Goal: Book appointment/travel/reservation

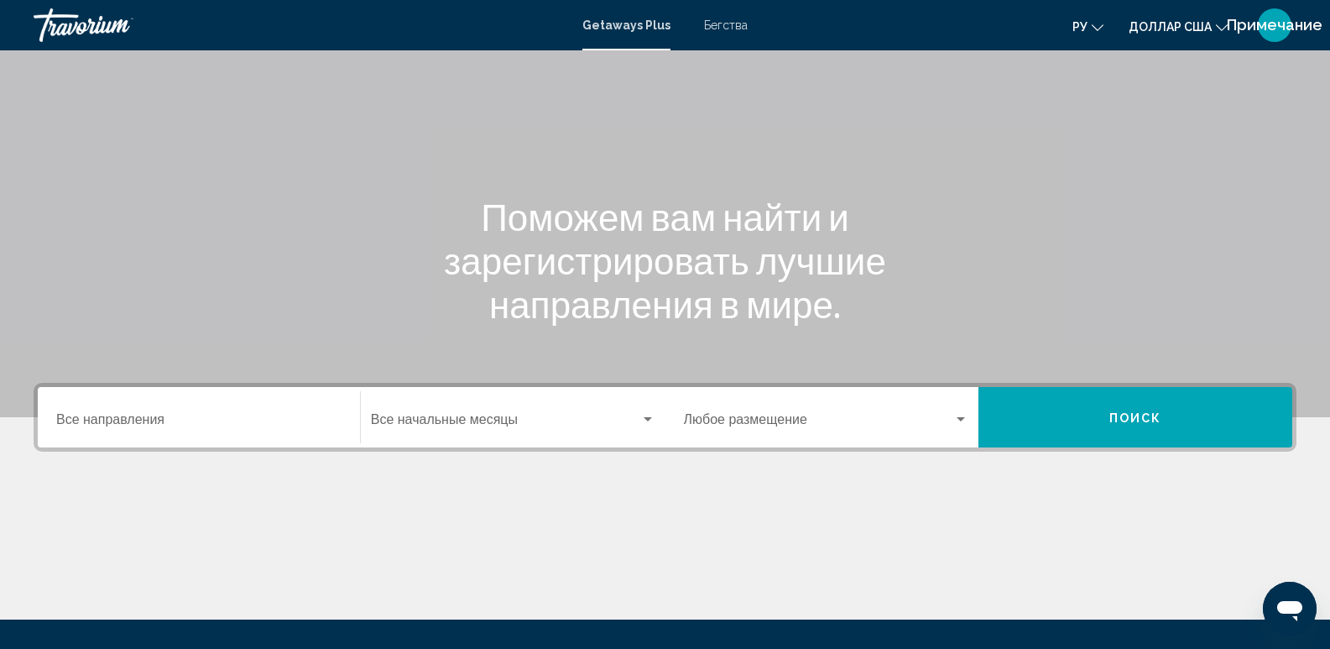
scroll to position [140, 0]
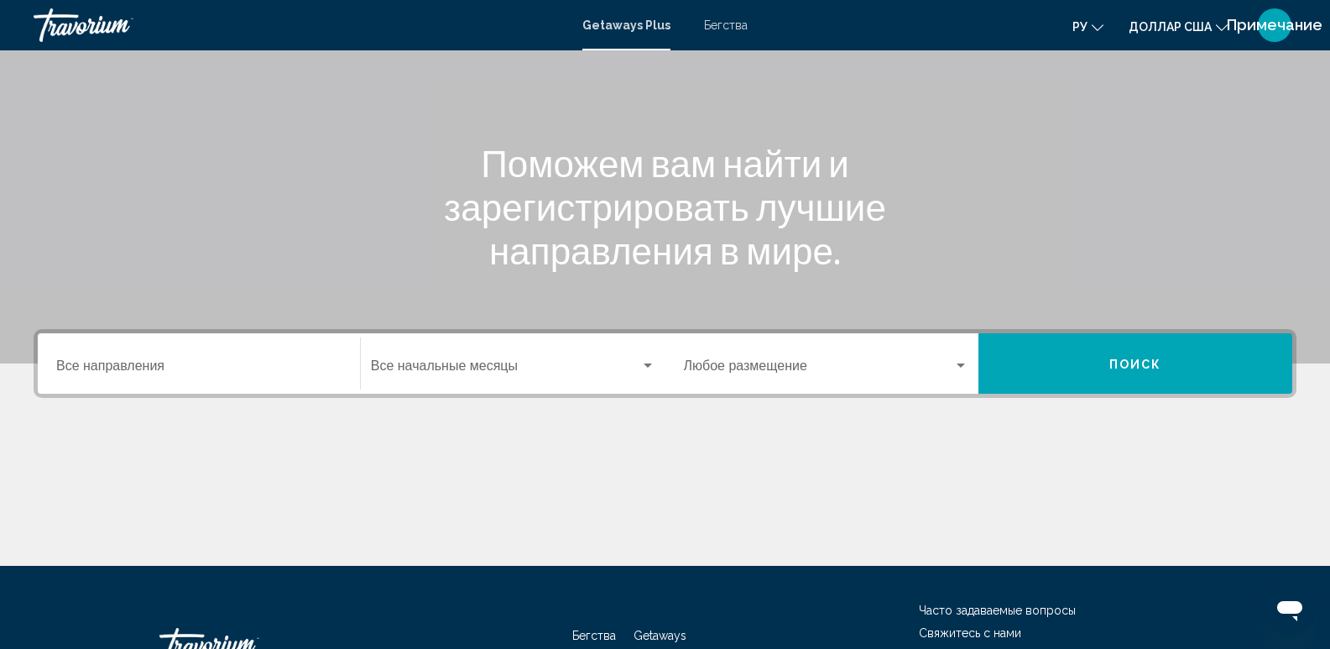
click at [279, 362] on input "Место назначения Все направления" at bounding box center [198, 369] width 285 height 15
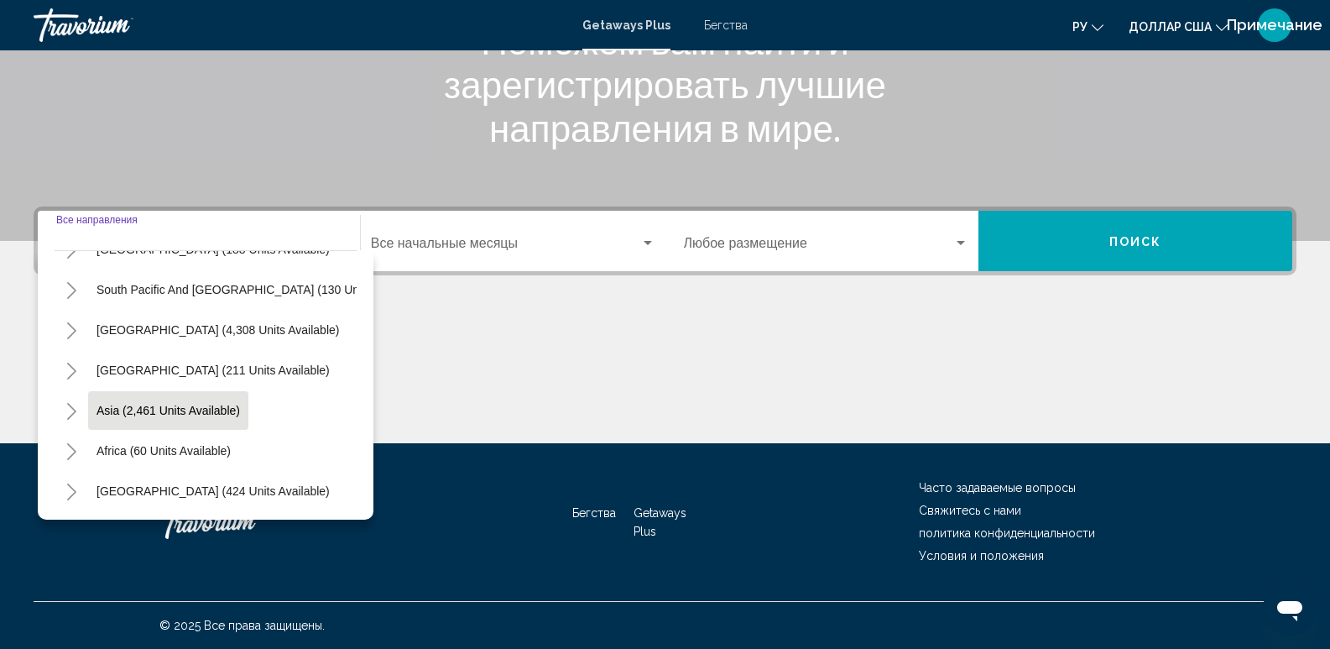
scroll to position [144, 0]
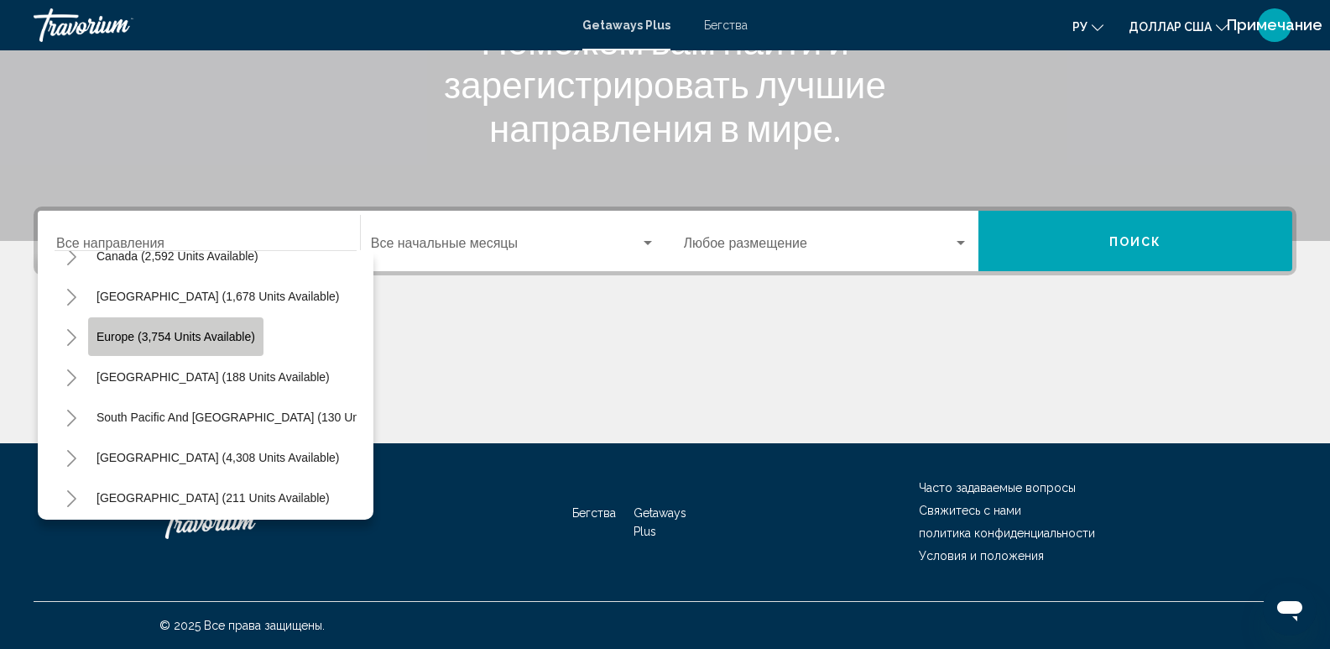
click at [236, 344] on button "Europe (3,754 units available)" at bounding box center [175, 336] width 175 height 39
type input "**********"
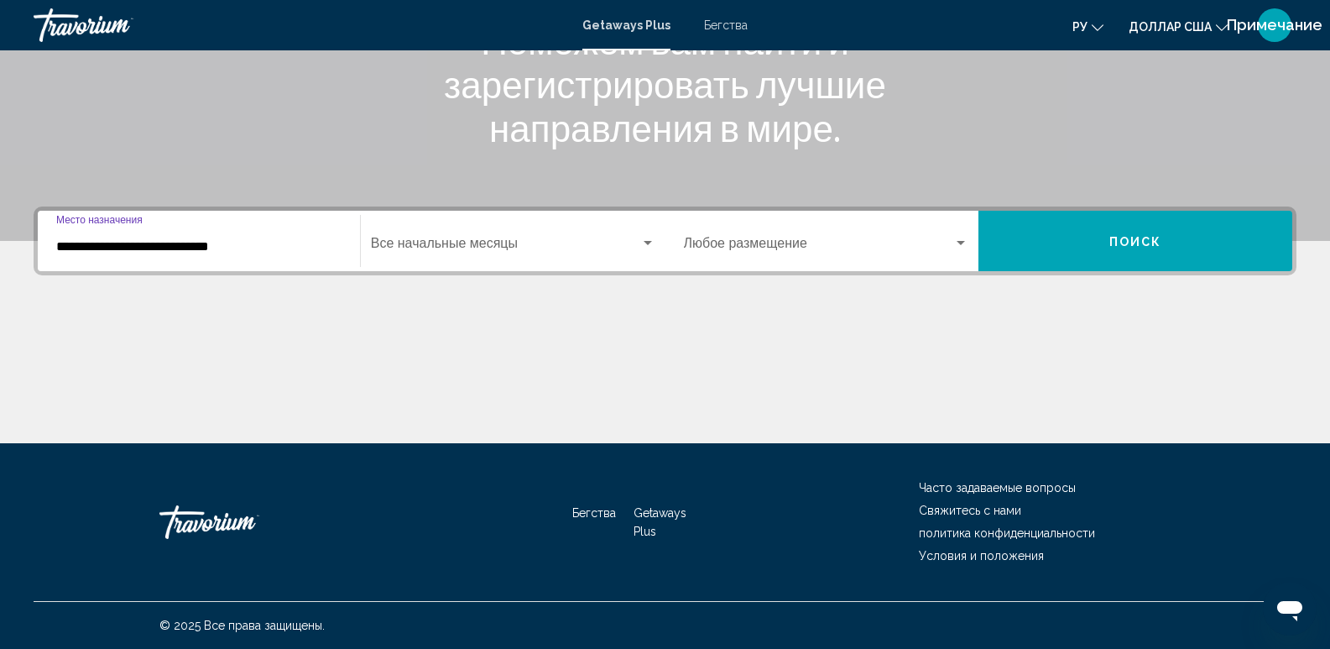
click at [658, 232] on div "Начальный месяц Все начальные месяцы" at bounding box center [513, 241] width 305 height 53
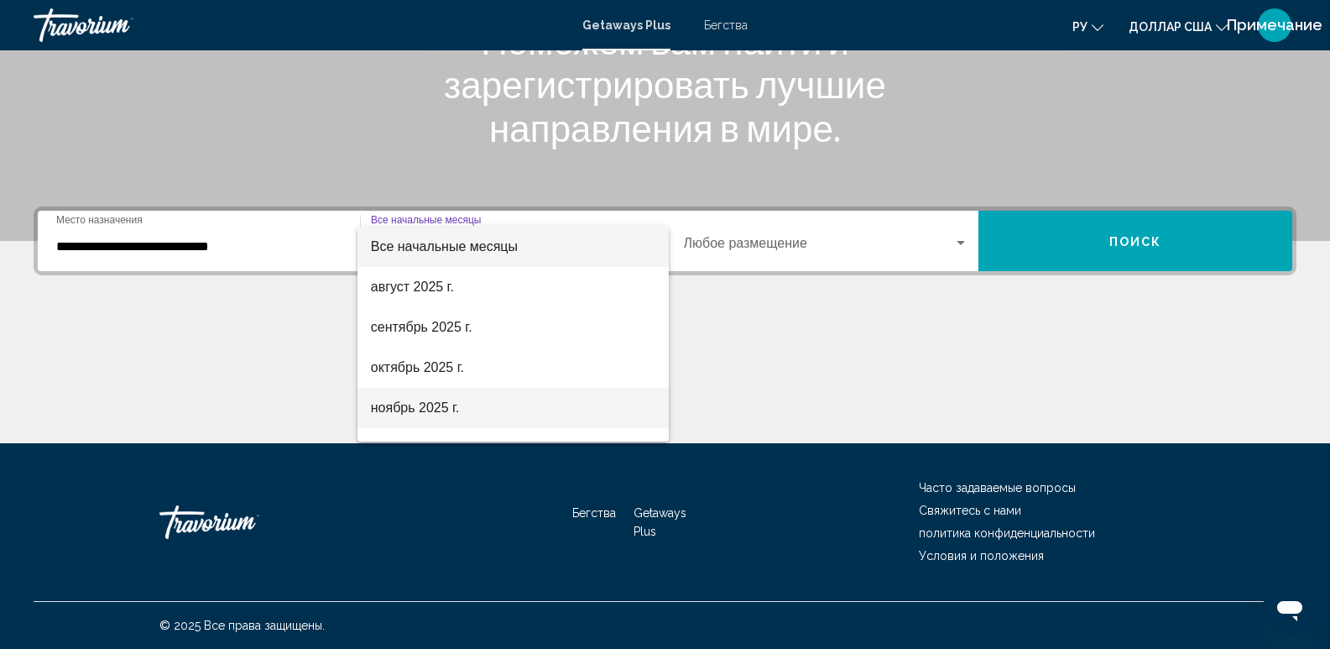
click at [438, 404] on font "ноябрь 2025 г." at bounding box center [415, 407] width 89 height 14
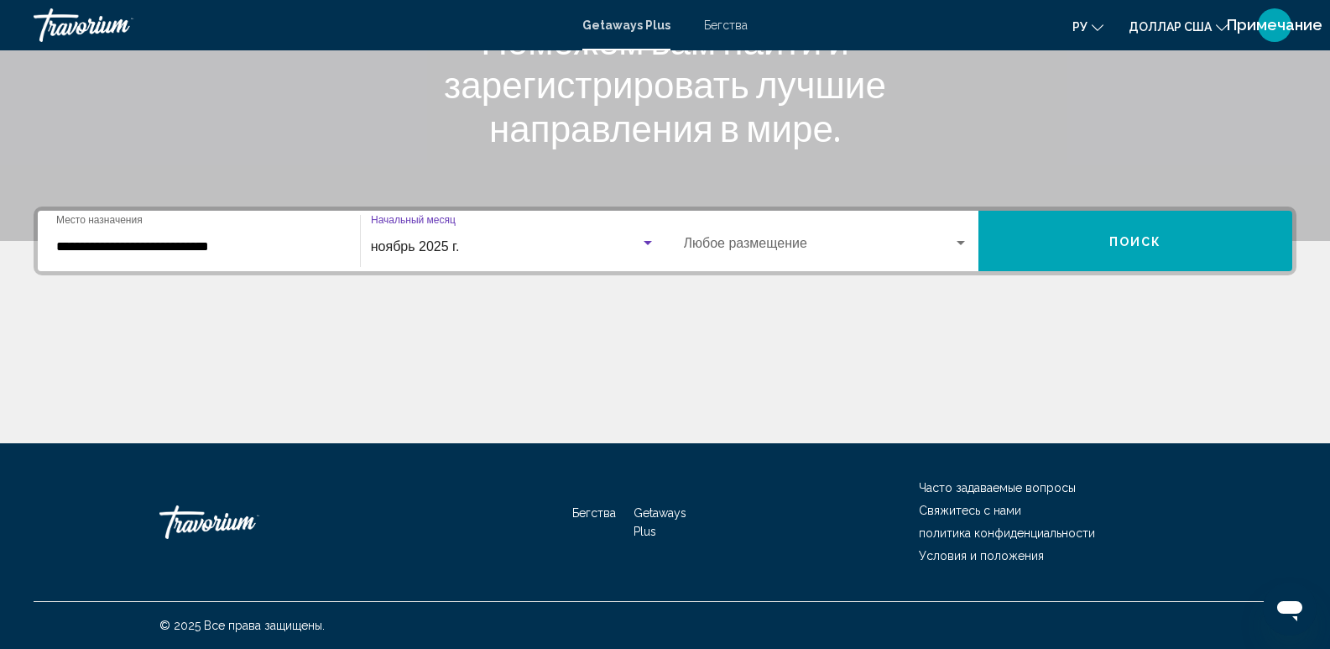
click at [969, 238] on div "Виджет поиска" at bounding box center [960, 243] width 15 height 13
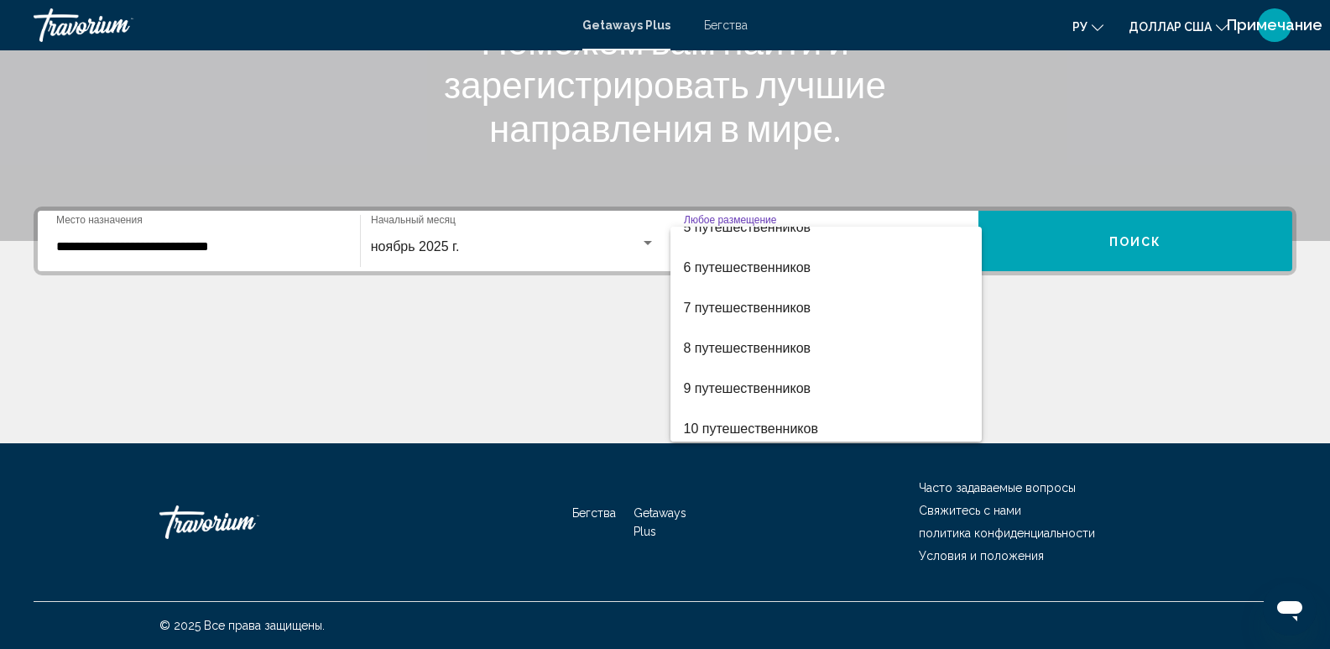
scroll to position [188, 0]
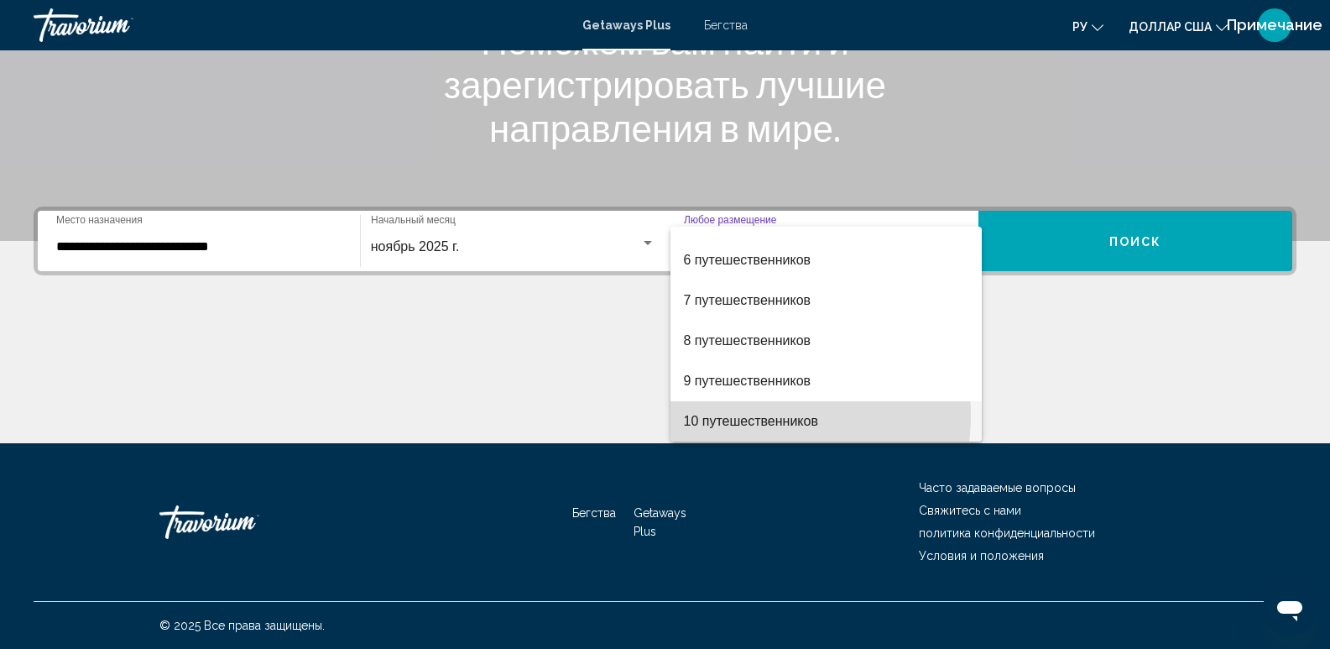
click at [760, 415] on font "10 путешественников" at bounding box center [751, 421] width 134 height 14
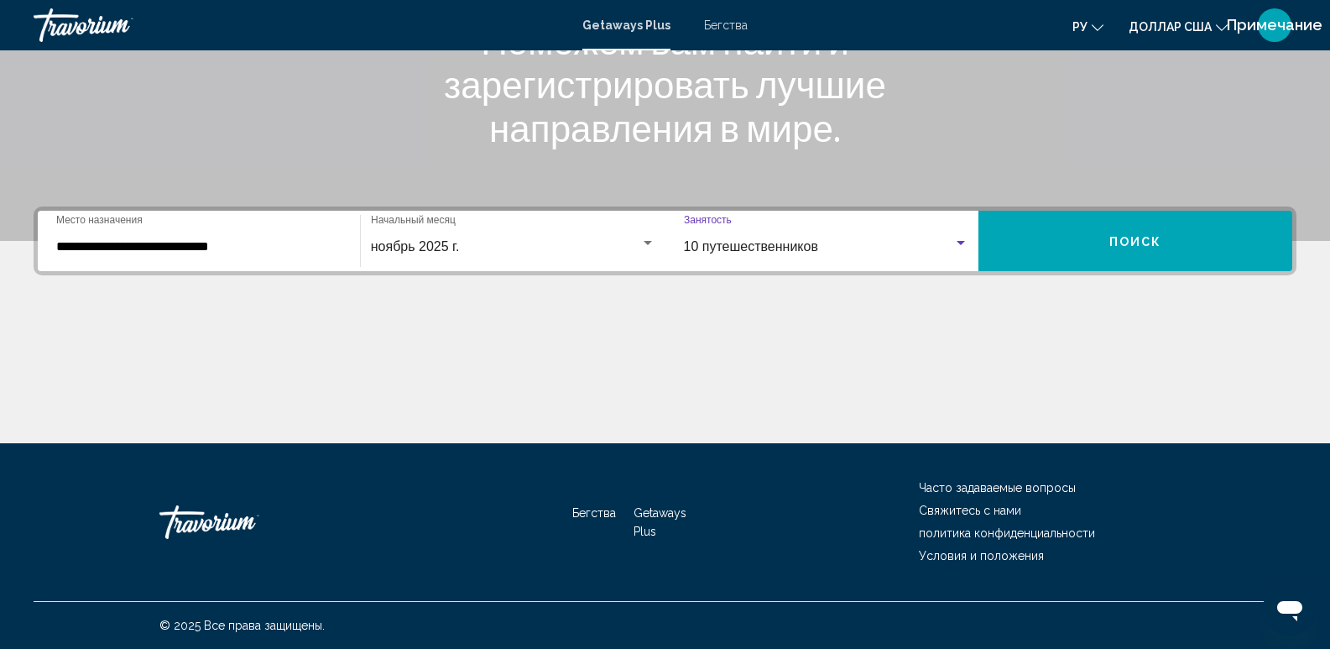
click at [1208, 239] on button "Поиск" at bounding box center [1136, 241] width 314 height 60
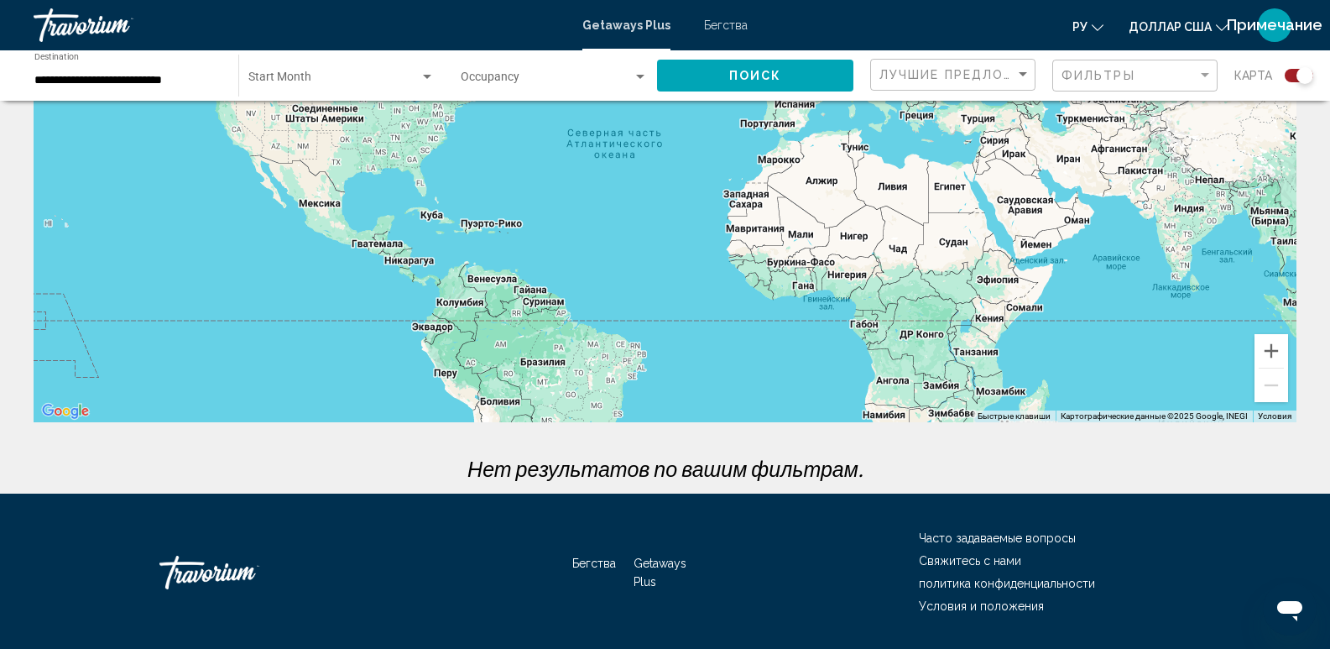
scroll to position [249, 0]
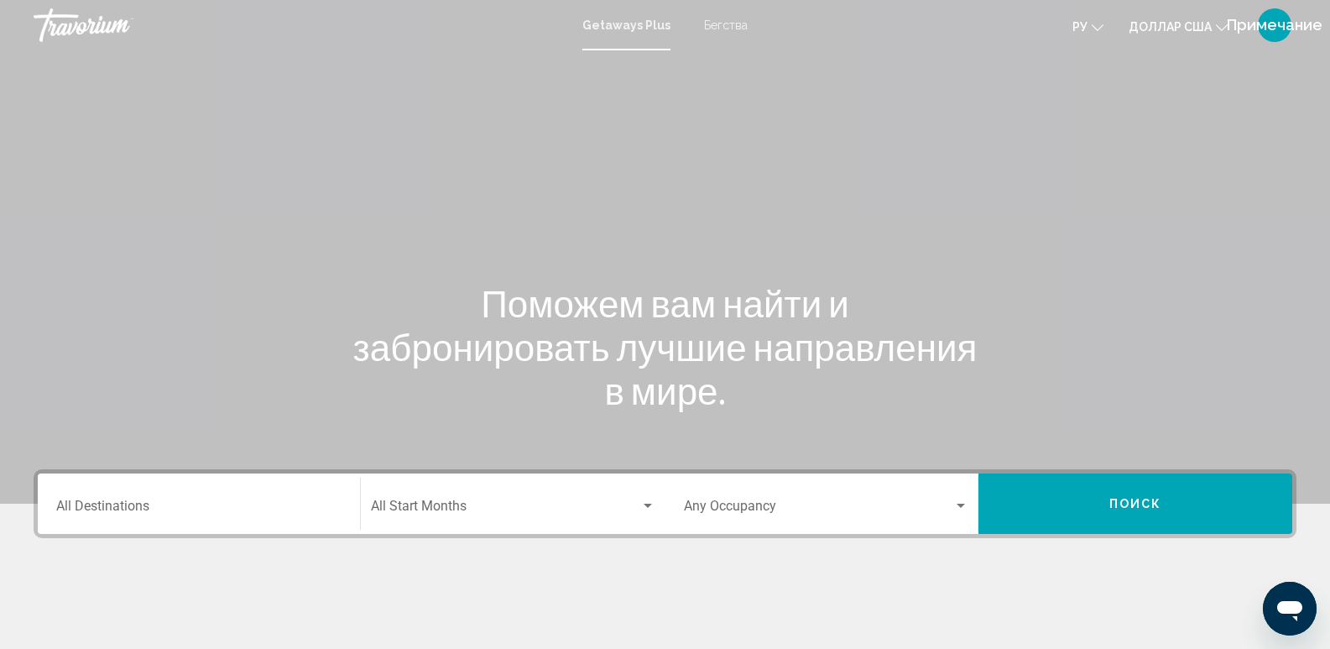
click at [951, 511] on span "Search widget" at bounding box center [819, 509] width 270 height 15
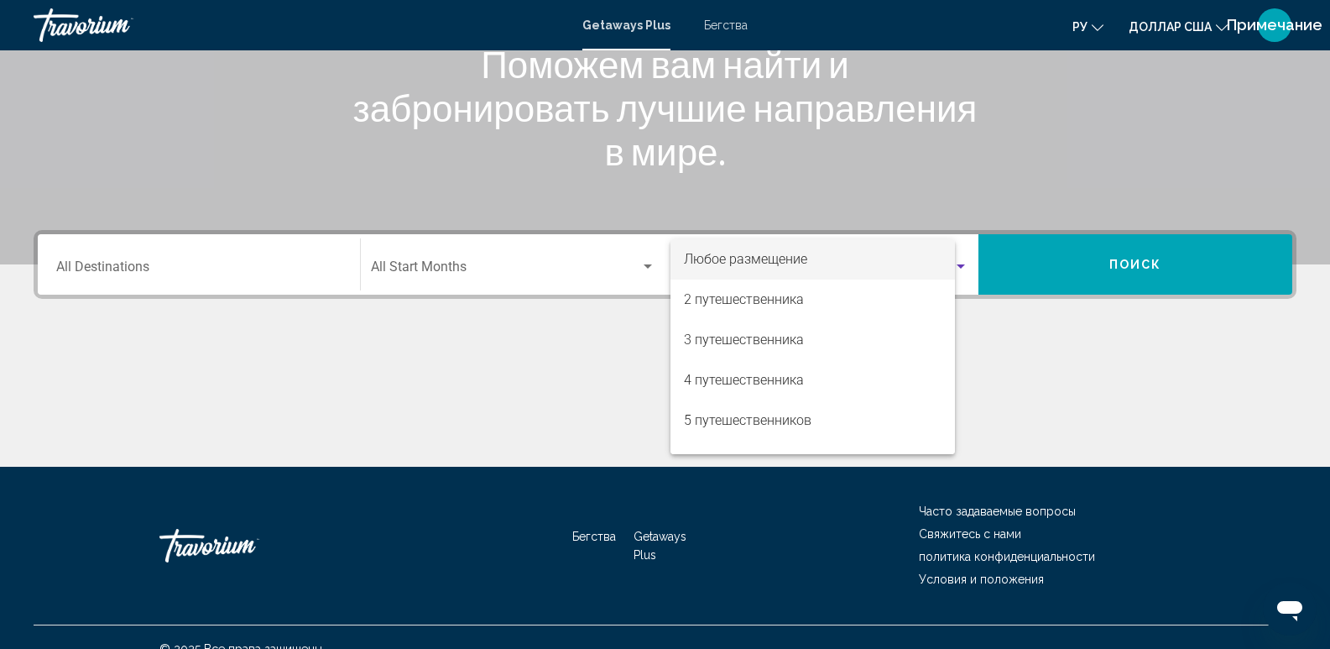
scroll to position [263, 0]
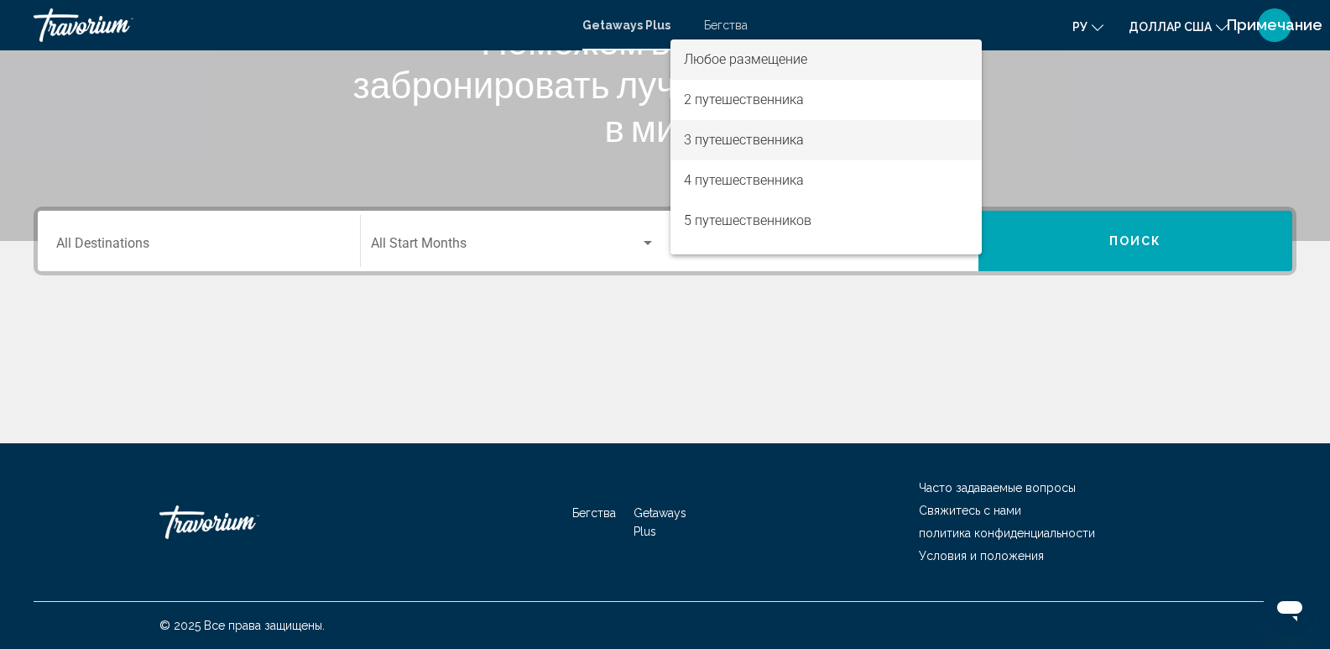
click at [801, 133] on font "3 путешественника" at bounding box center [744, 140] width 120 height 16
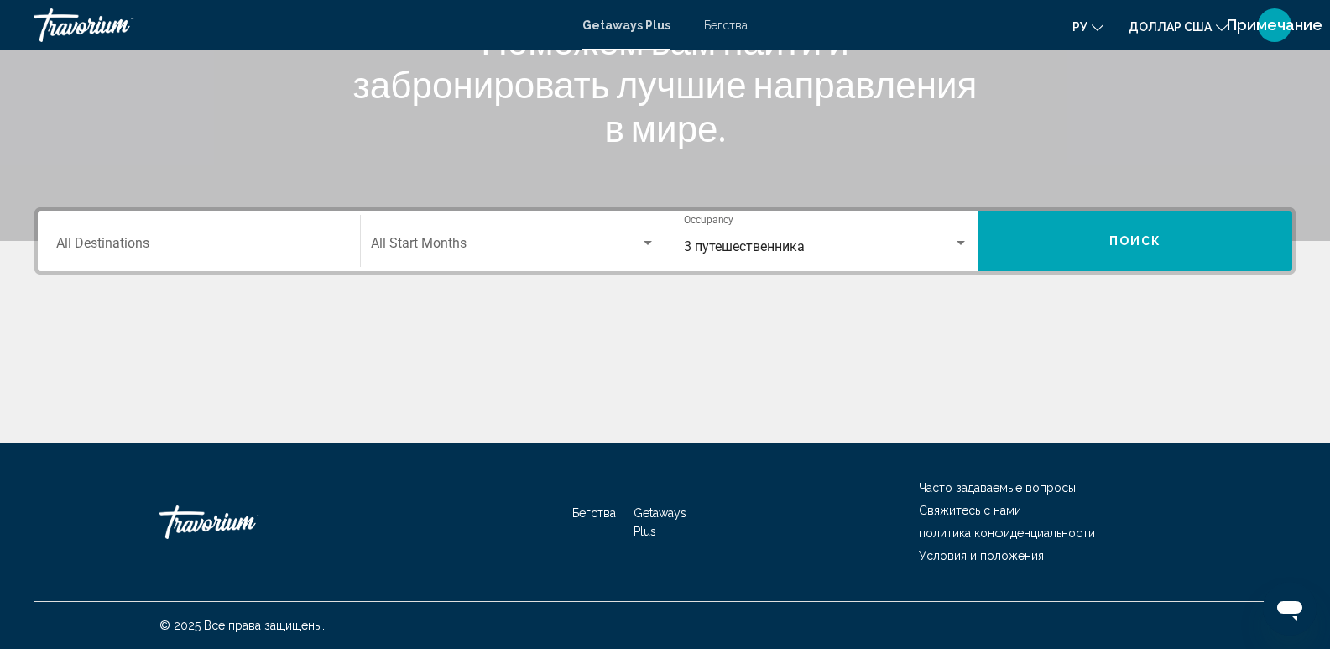
click at [431, 236] on div "Start Month All Start Months" at bounding box center [513, 241] width 285 height 53
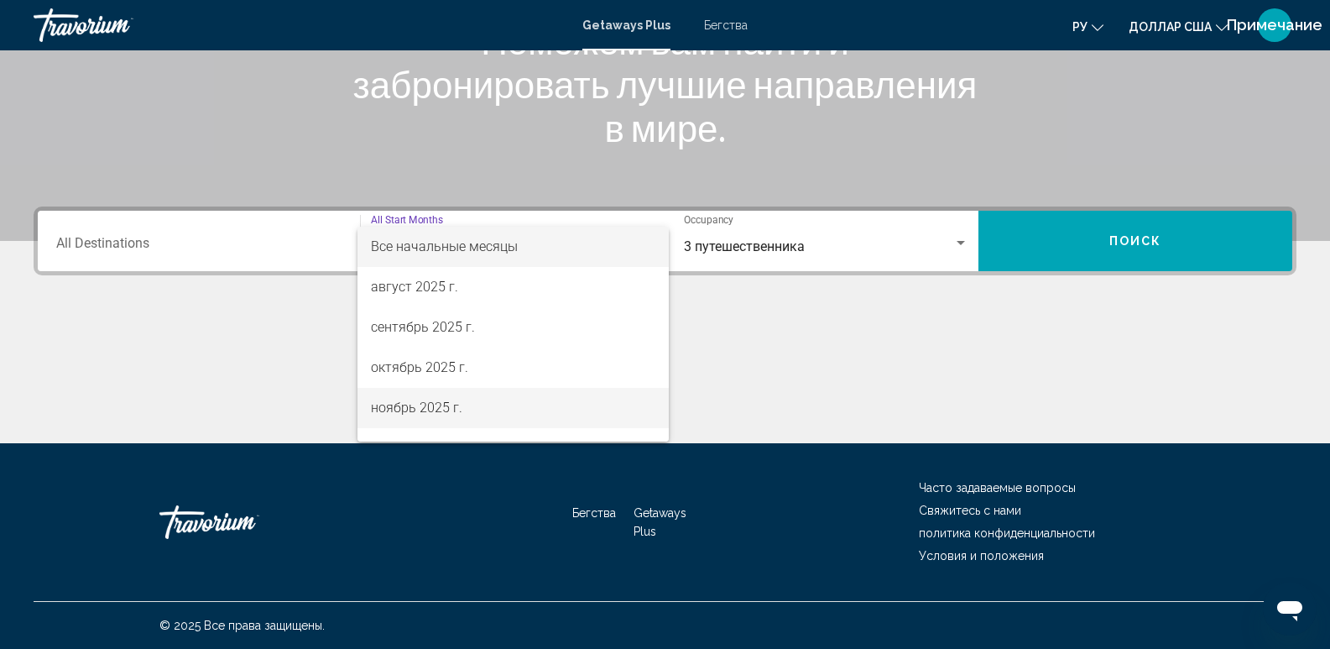
click at [430, 401] on font "ноябрь 2025 г." at bounding box center [416, 408] width 91 height 16
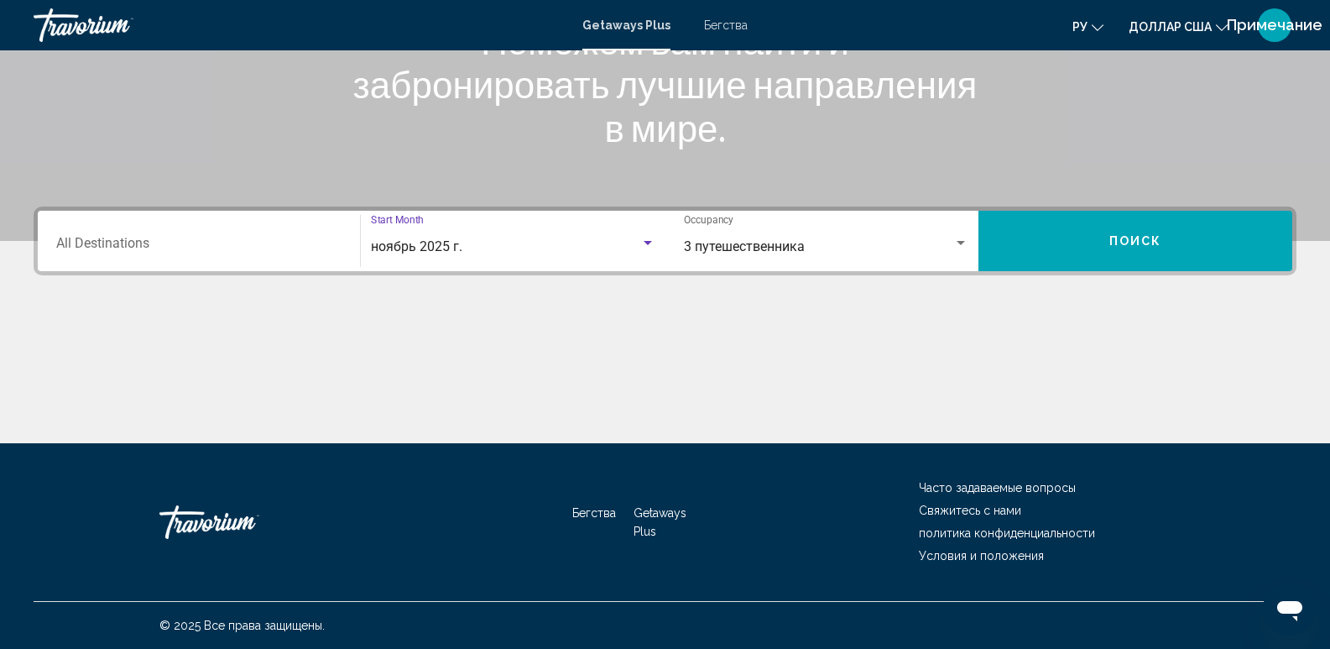
click at [196, 241] on input "Destination All Destinations" at bounding box center [198, 246] width 285 height 15
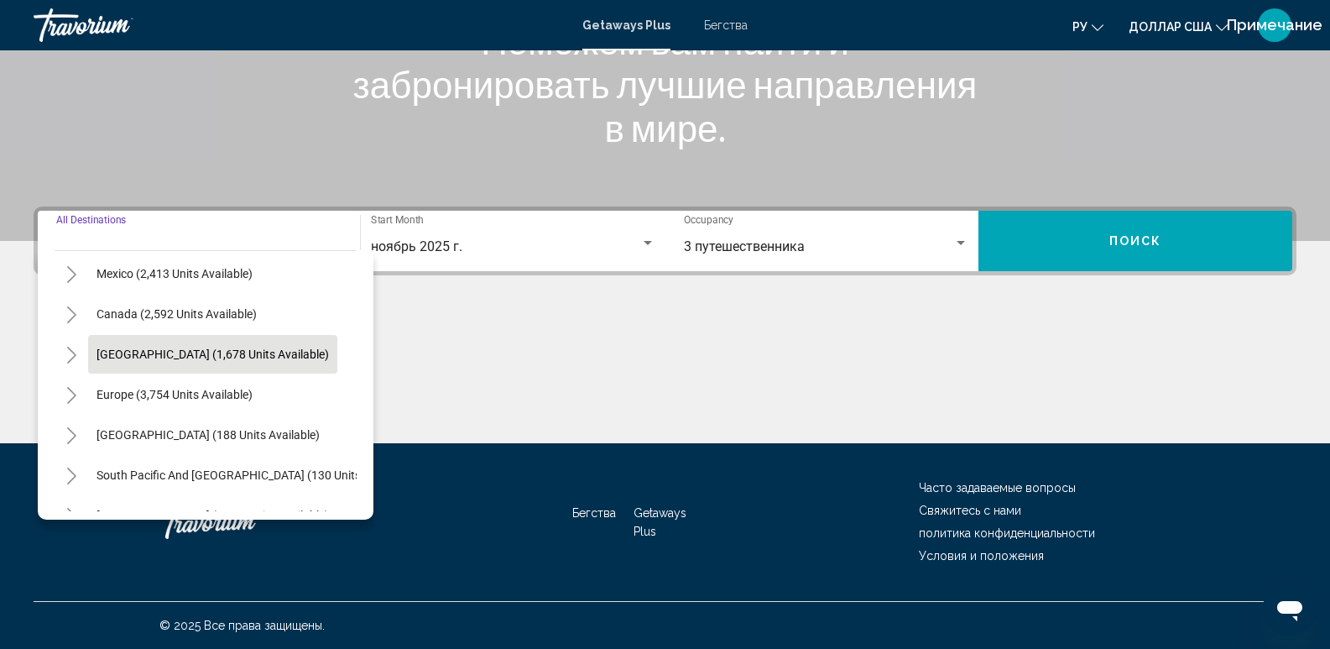
scroll to position [140, 0]
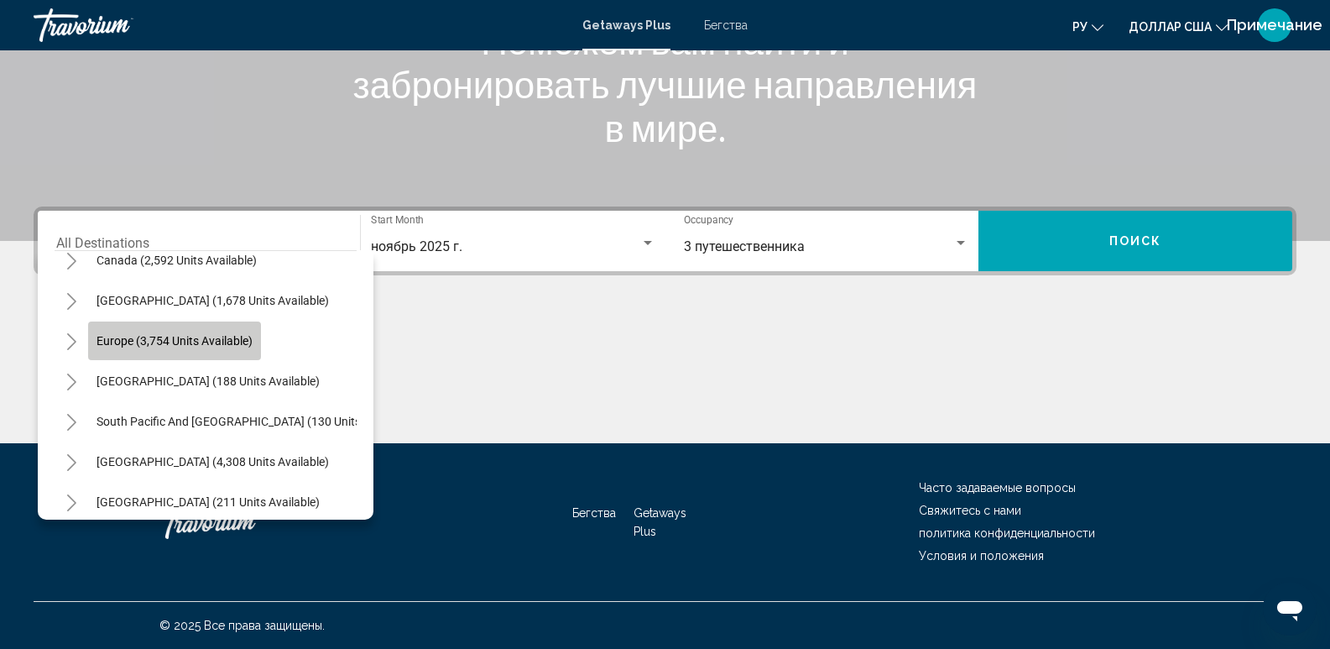
click at [159, 337] on span "Europe (3,754 units available)" at bounding box center [175, 340] width 156 height 13
type input "**********"
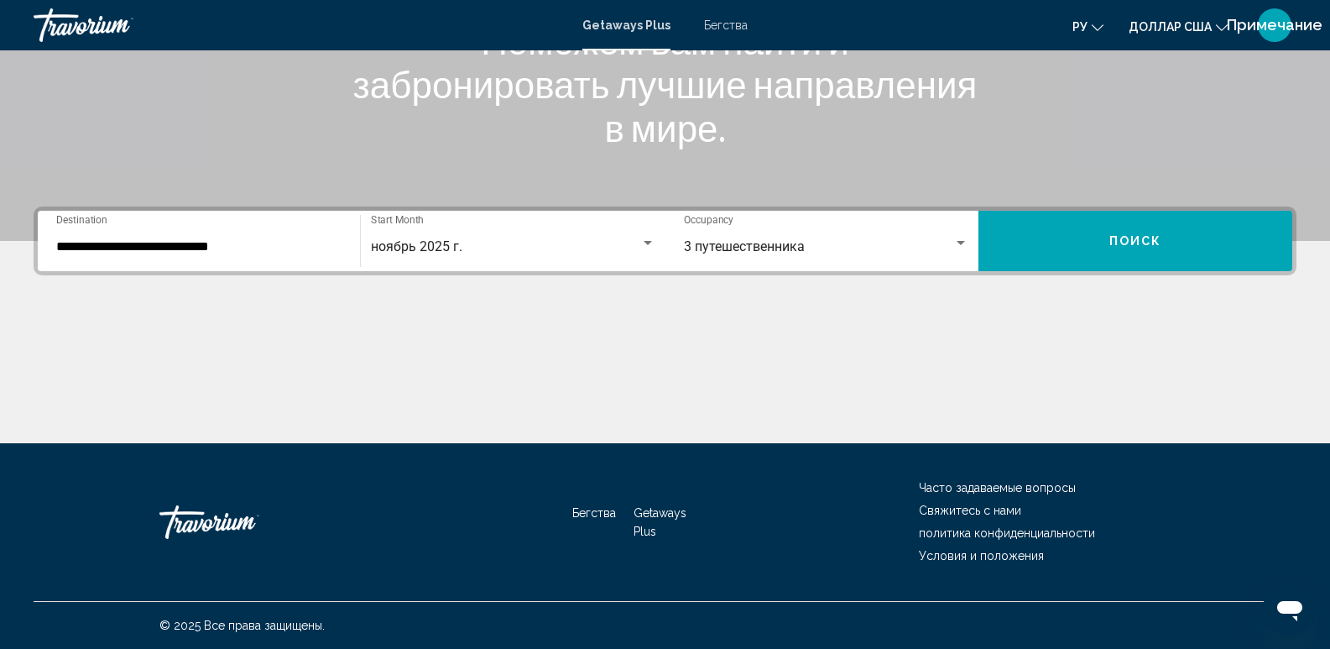
drag, startPoint x: 1173, startPoint y: 275, endPoint x: 1173, endPoint y: 263, distance: 12.6
click at [1173, 274] on div "**********" at bounding box center [665, 324] width 1330 height 237
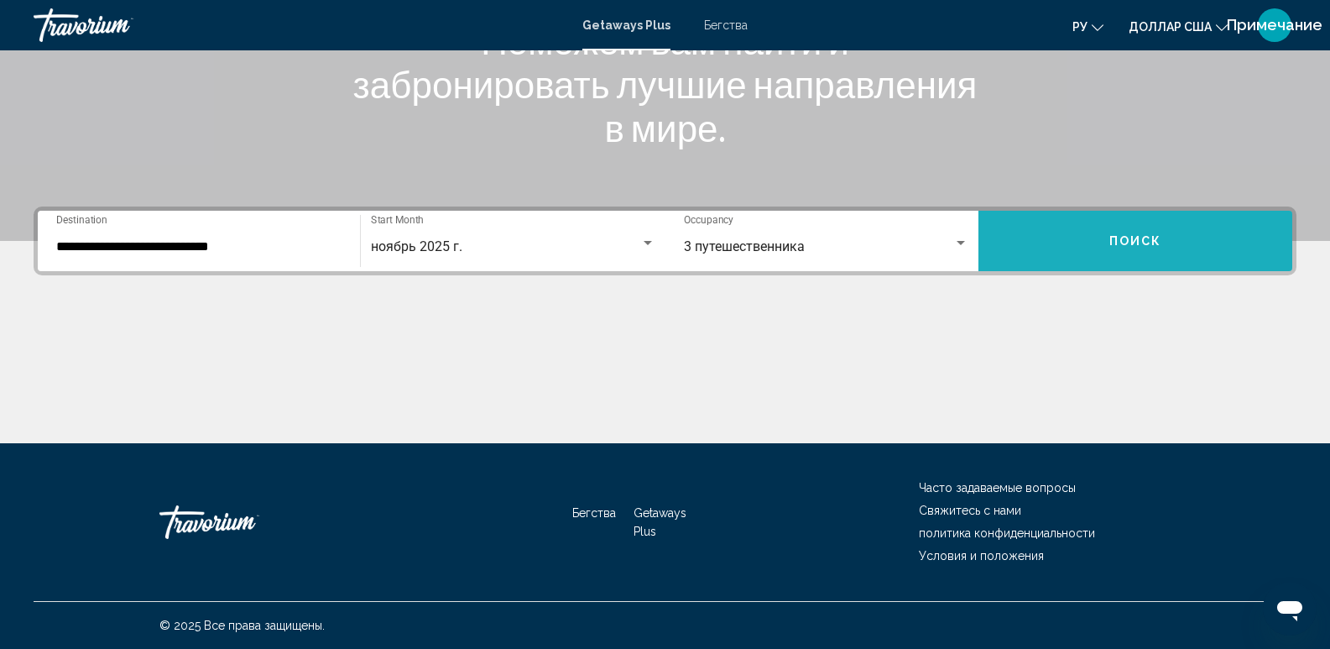
click at [1173, 248] on button "Поиск" at bounding box center [1136, 241] width 314 height 60
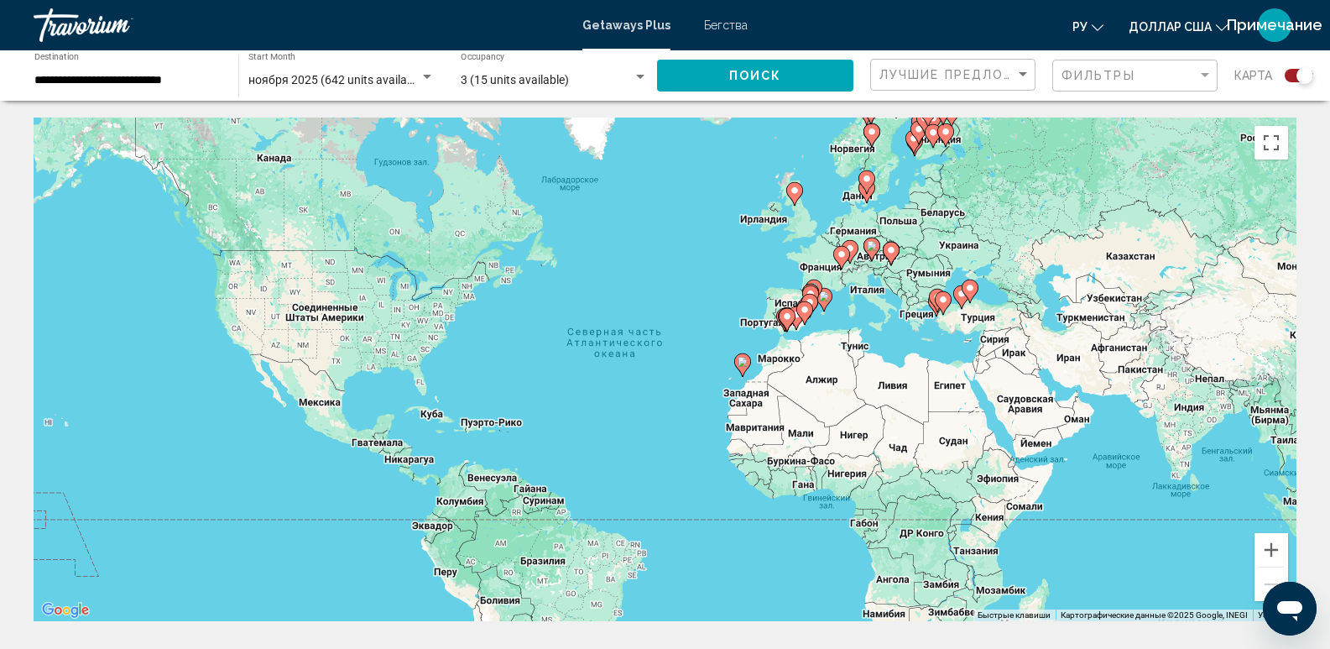
click at [585, 376] on div "Чтобы активировать перетаскивание с помощью клавиатуры, нажмите Alt + Ввод. Пос…" at bounding box center [665, 370] width 1263 height 504
click at [1272, 550] on button "Увеличить" at bounding box center [1272, 550] width 34 height 34
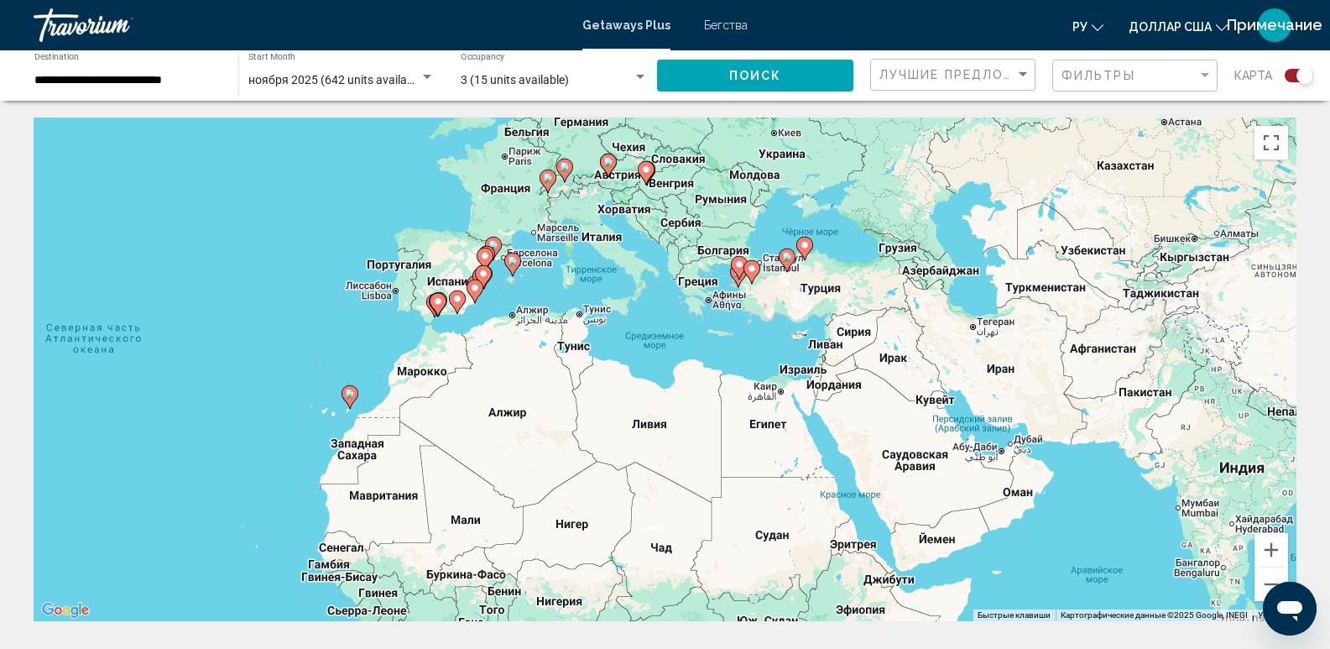
drag, startPoint x: 1198, startPoint y: 516, endPoint x: 723, endPoint y: 545, distance: 475.9
click at [723, 545] on div "Чтобы активировать перетаскивание с помощью клавиатуры, нажмите Alt + Ввод. Пос…" at bounding box center [665, 370] width 1263 height 504
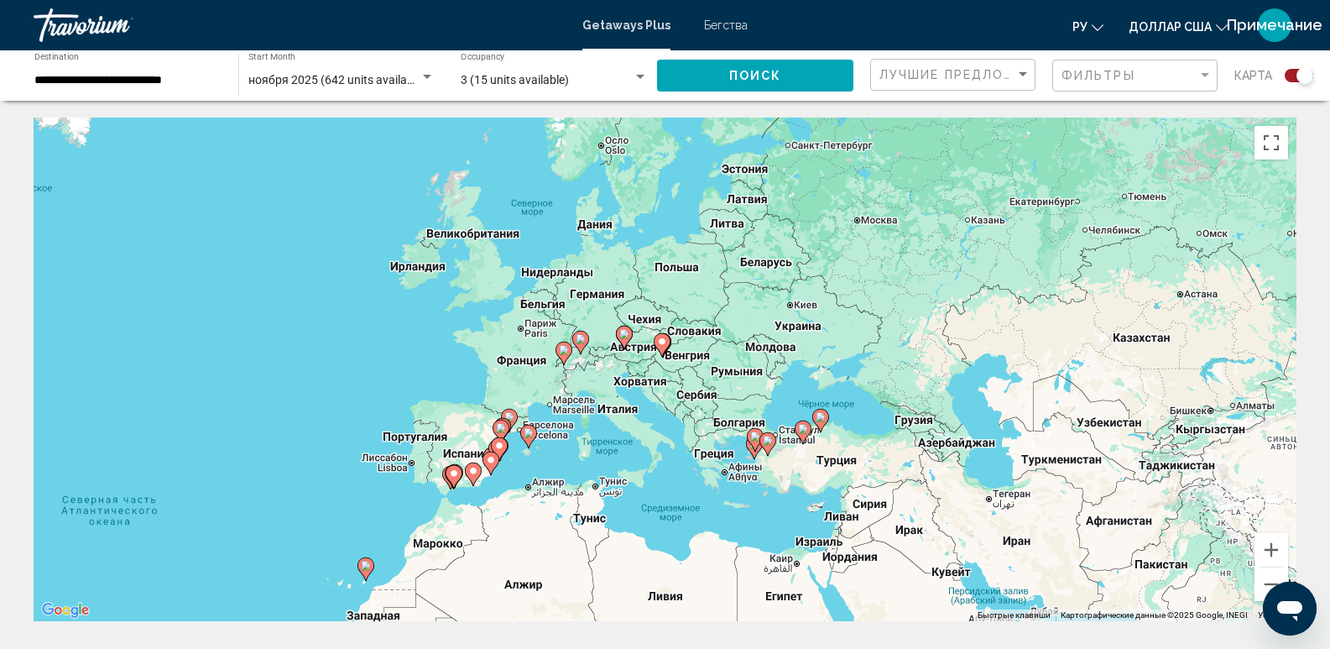
drag, startPoint x: 580, startPoint y: 245, endPoint x: 599, endPoint y: 405, distance: 161.5
click at [599, 405] on div "Чтобы активировать перетаскивание с помощью клавиатуры, нажмите Alt + Ввод. Пос…" at bounding box center [665, 370] width 1263 height 504
click at [567, 366] on div "Чтобы активировать перетаскивание с помощью клавиатуры, нажмите Alt + Ввод. Пос…" at bounding box center [665, 370] width 1263 height 504
click at [567, 356] on icon "Основное содержание" at bounding box center [563, 353] width 15 height 22
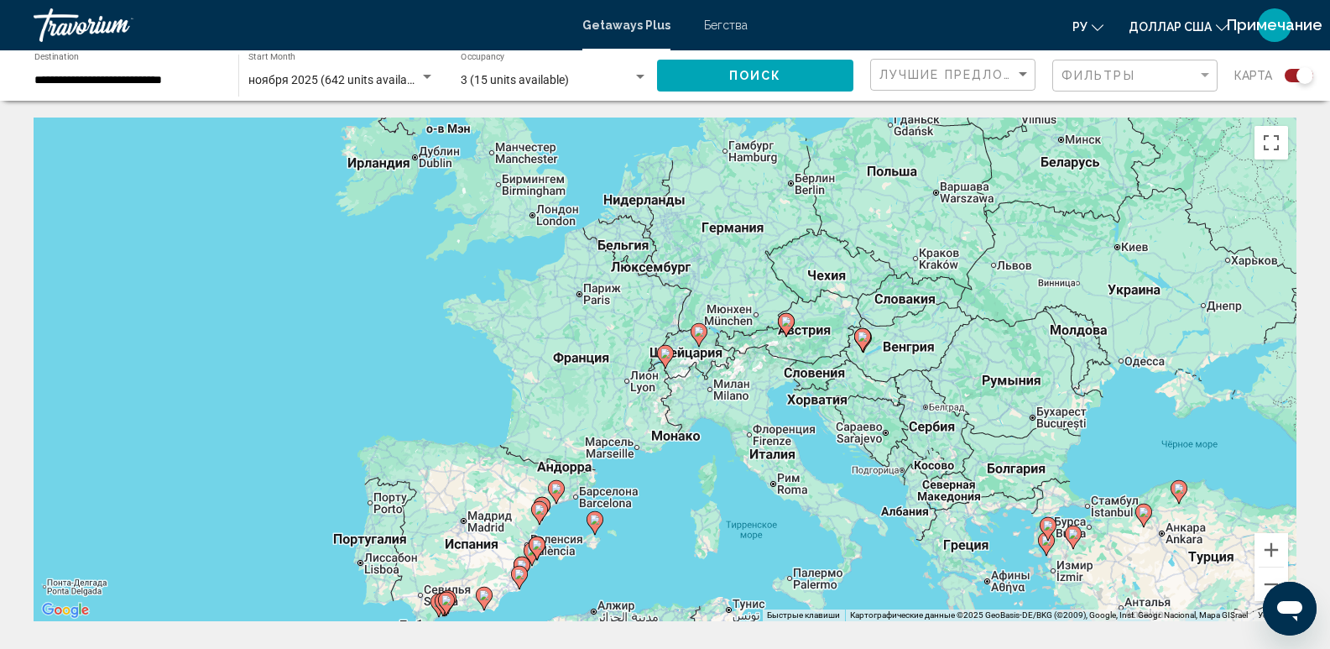
click at [674, 373] on div "Для навигации используйте клавиши со стрелками. Чтобы активировать перетаскиван…" at bounding box center [665, 370] width 1263 height 504
click at [674, 373] on div "Чтобы активировать перетаскивание с помощью клавиатуры, нажмите Alt + Ввод. Пос…" at bounding box center [665, 370] width 1263 height 504
click at [766, 336] on div "Чтобы активировать перетаскивание с помощью клавиатуры, нажмите Alt + Ввод. Пос…" at bounding box center [665, 370] width 1263 height 504
click at [863, 337] on image "Основное содержание" at bounding box center [863, 337] width 10 height 10
type input "**********"
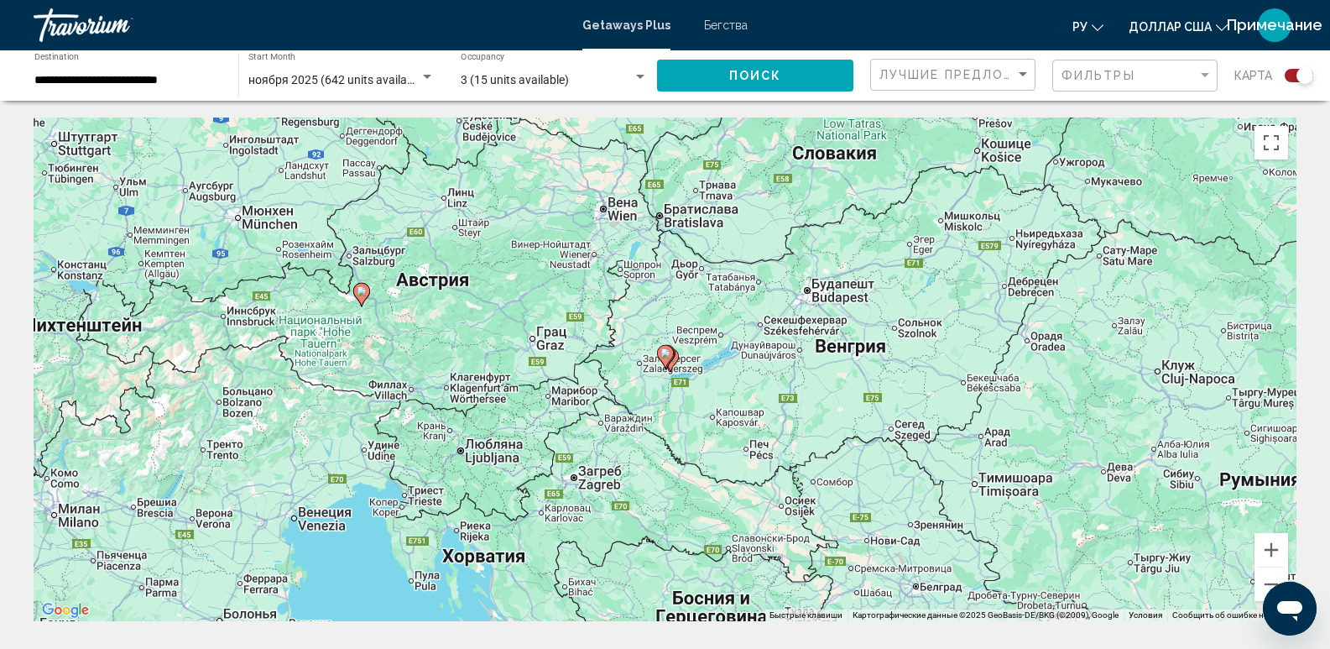
click at [672, 361] on gmp-advanced-marker "Основное содержание" at bounding box center [665, 356] width 17 height 25
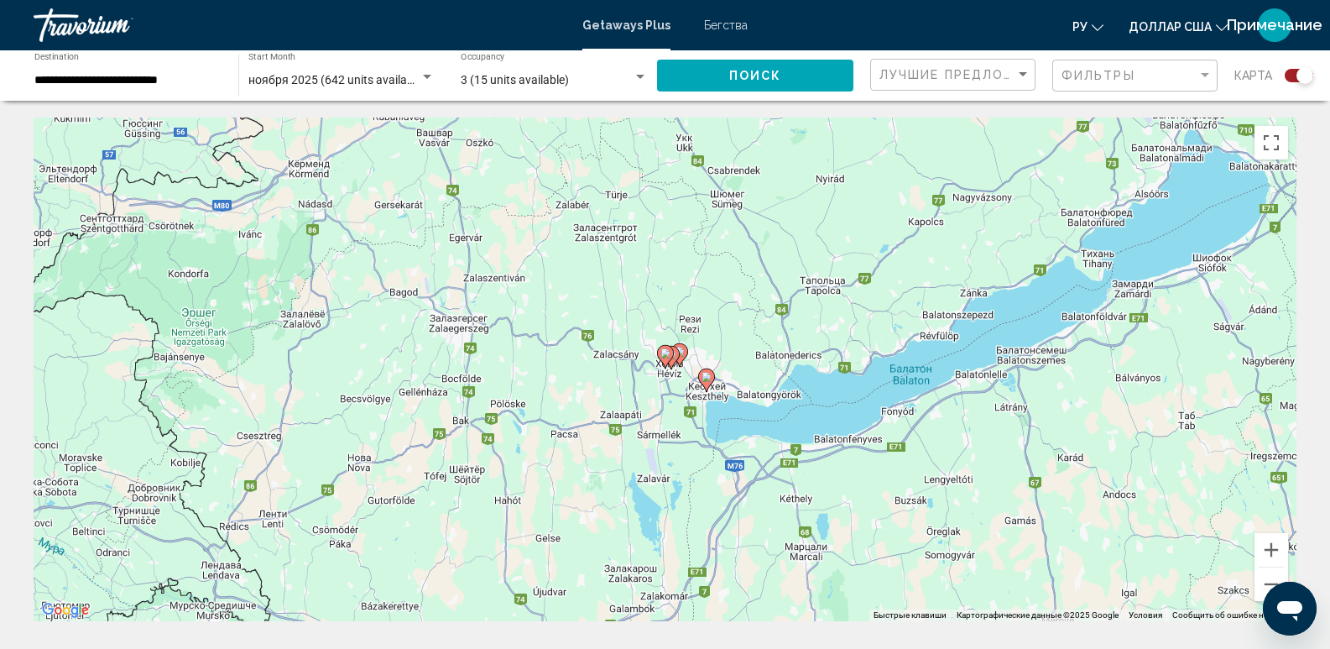
click at [701, 381] on icon "Основное содержание" at bounding box center [705, 380] width 15 height 22
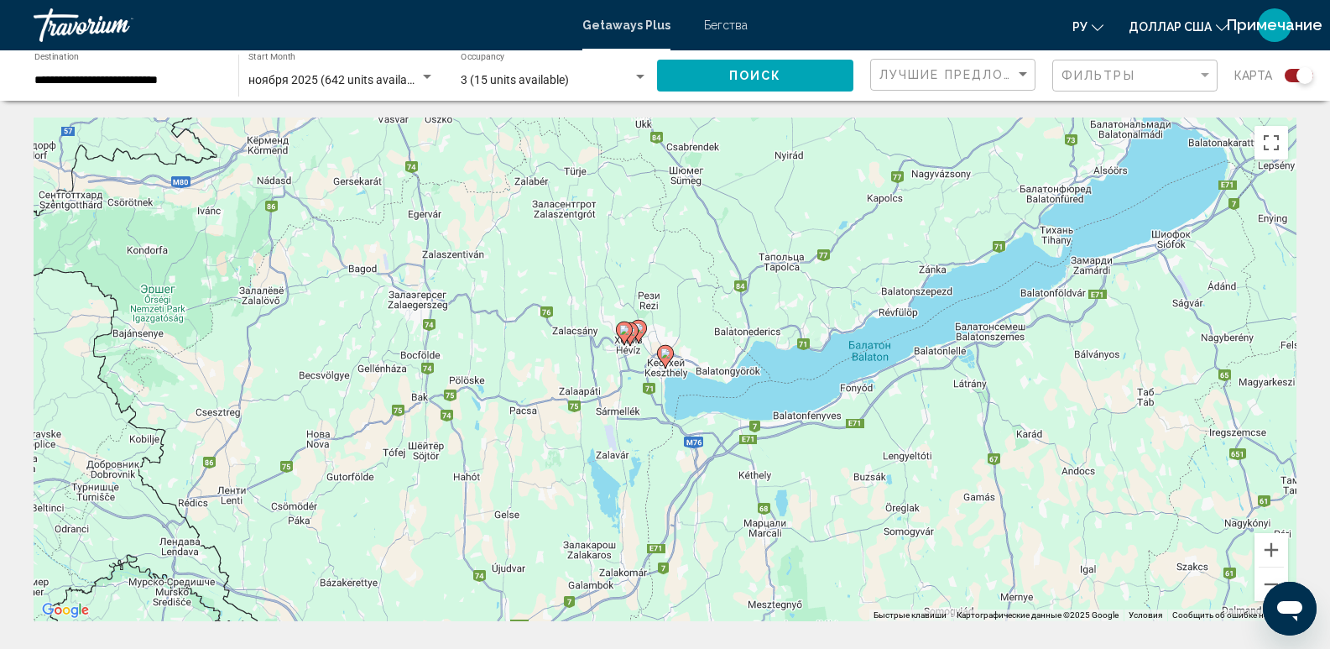
click at [671, 364] on gmp-advanced-marker "Основное содержание" at bounding box center [665, 356] width 17 height 25
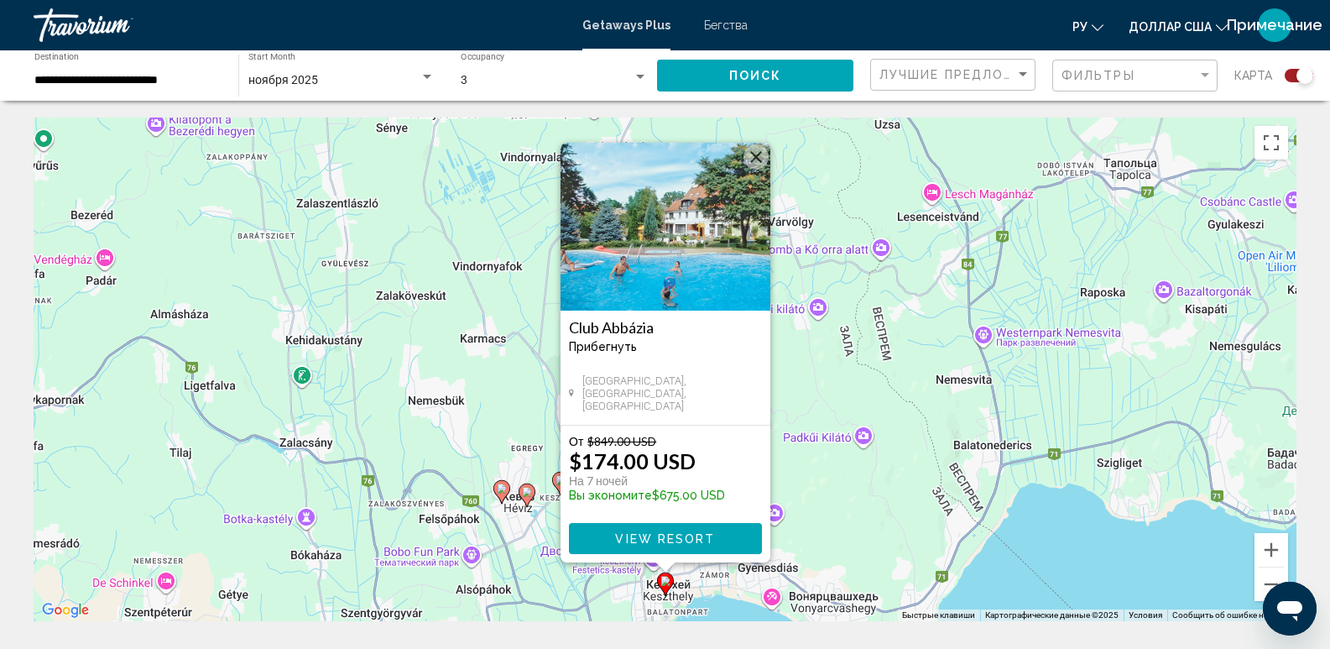
click at [648, 537] on span "View Resort" at bounding box center [665, 538] width 100 height 13
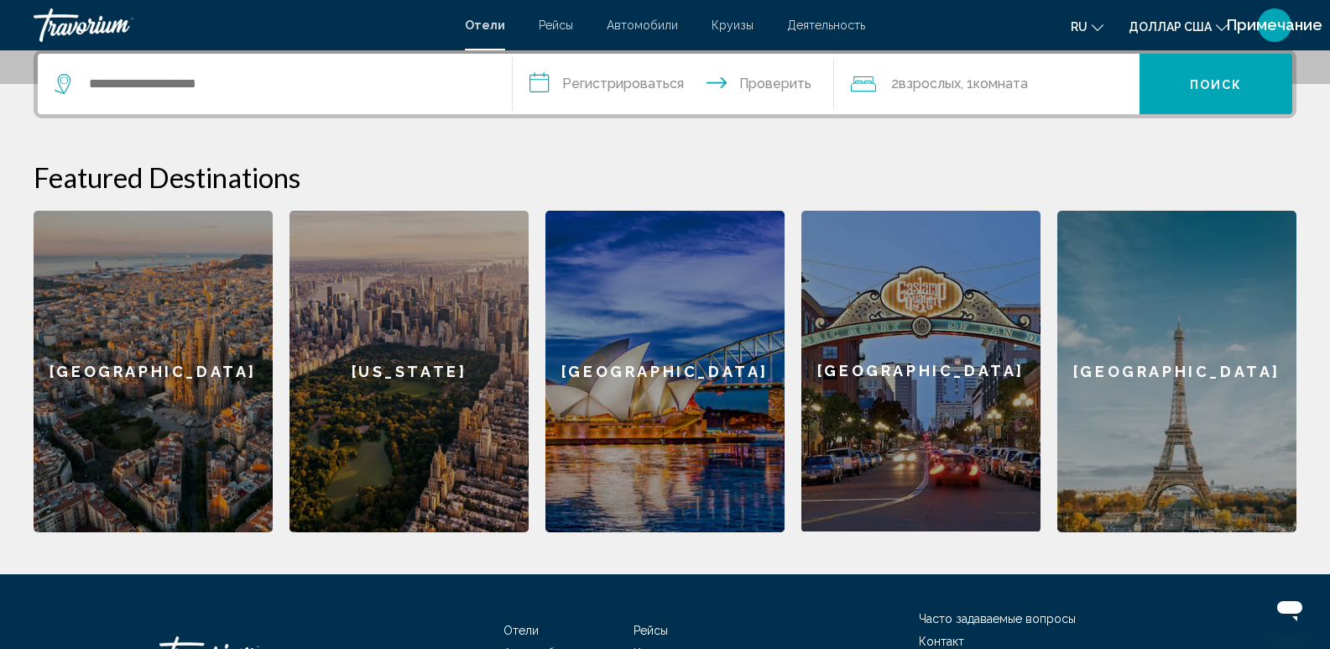
scroll to position [551, 0]
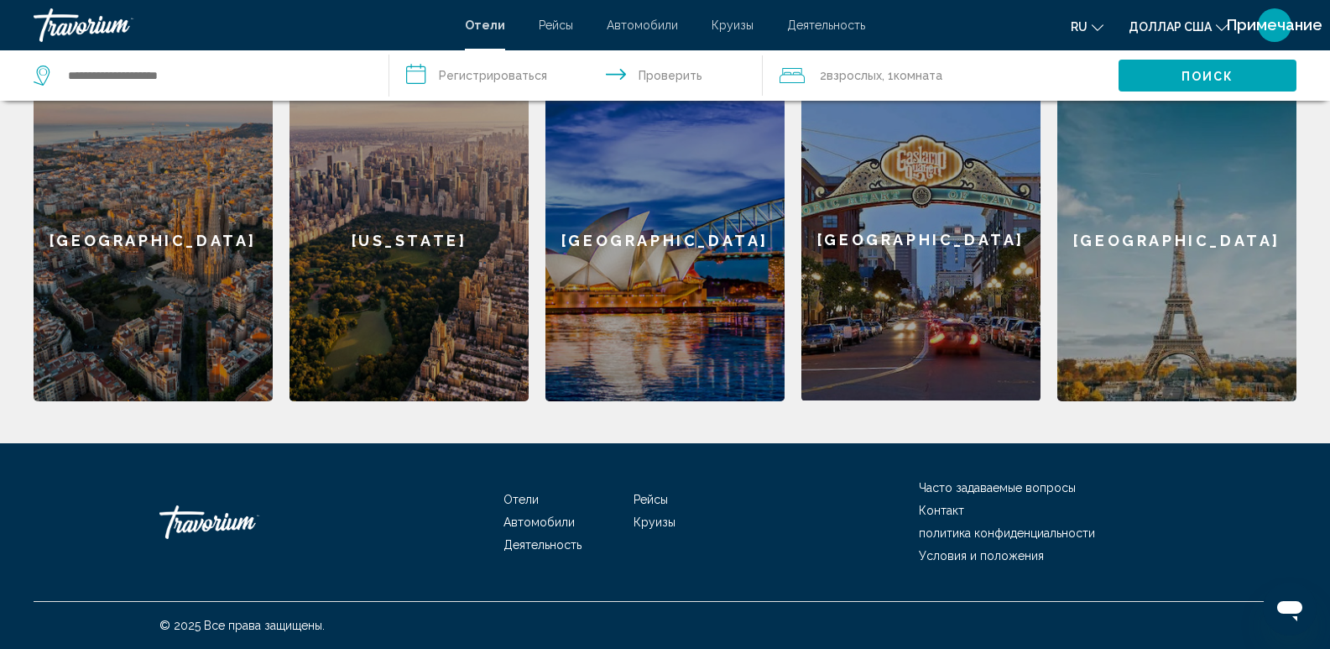
click at [728, 20] on font "Круизы" at bounding box center [733, 24] width 42 height 13
